Goal: Information Seeking & Learning: Learn about a topic

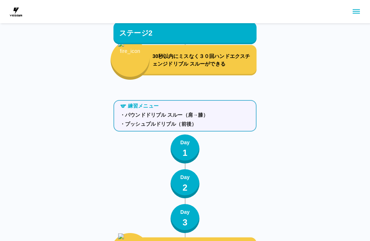
scroll to position [2226, 0]
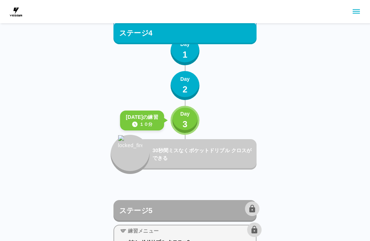
click at [182, 123] on div "Day 3" at bounding box center [185, 120] width 9 height 21
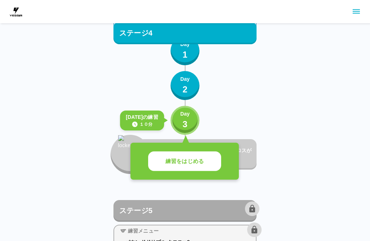
click at [213, 163] on button "練習をはじめる" at bounding box center [184, 161] width 73 height 20
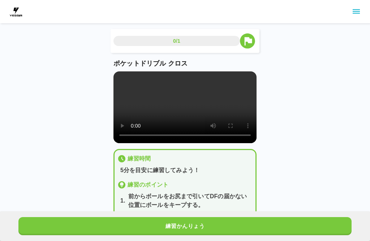
click at [213, 226] on button "練習かんりょう" at bounding box center [185, 226] width 334 height 18
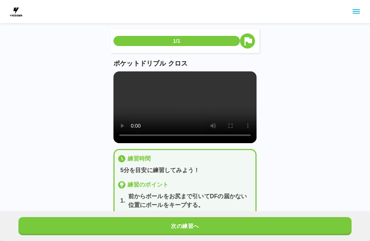
click at [224, 225] on button "次の練習へ" at bounding box center [185, 226] width 334 height 18
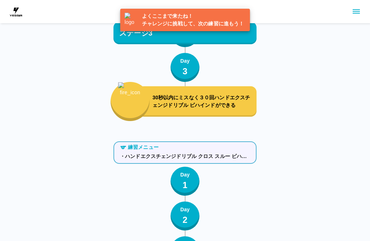
scroll to position [2262, 0]
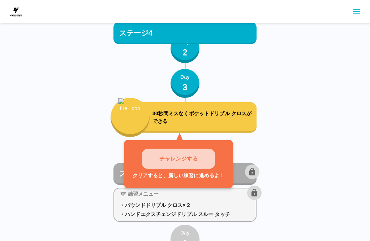
click at [188, 161] on p "チャレンジする" at bounding box center [179, 158] width 38 height 8
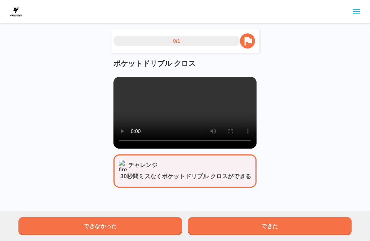
click at [271, 221] on button "できた" at bounding box center [270, 226] width 164 height 18
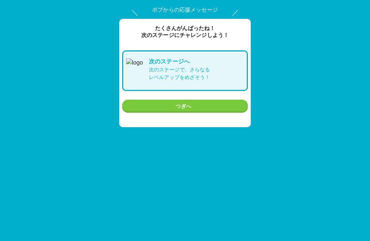
click at [217, 104] on button "つぎへ" at bounding box center [185, 105] width 126 height 13
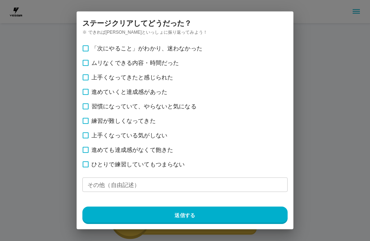
scroll to position [2262, 0]
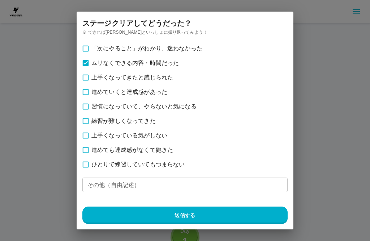
click at [212, 207] on button "送信する" at bounding box center [184, 214] width 205 height 17
click at [211, 206] on p "・パウンドドリブル クロス×２" at bounding box center [185, 203] width 130 height 8
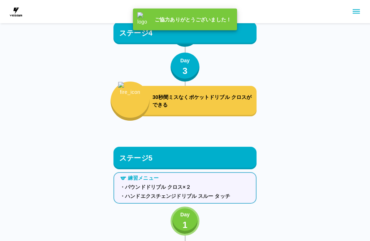
scroll to position [2281, 0]
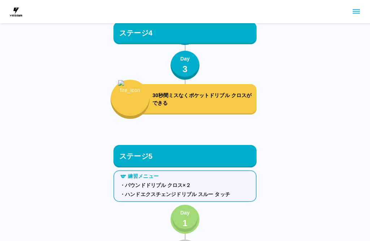
click at [186, 220] on p "1" at bounding box center [185, 222] width 5 height 13
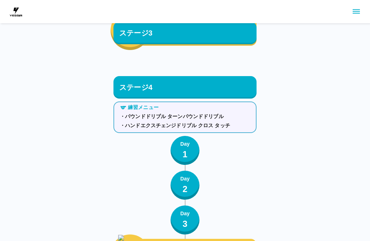
scroll to position [1747, 0]
